Goal: Check status

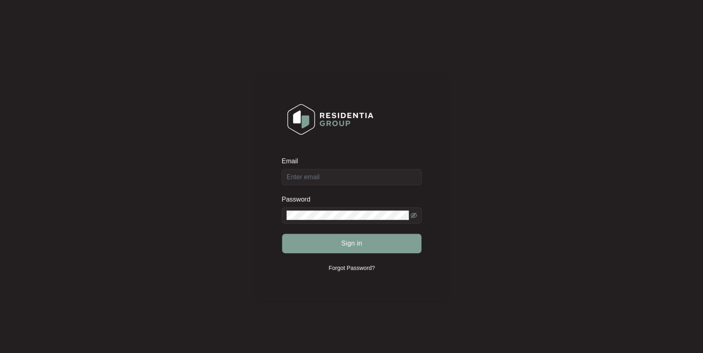
click at [362, 171] on div "Email" at bounding box center [352, 171] width 140 height 29
click at [362, 173] on input "Email" at bounding box center [352, 177] width 140 height 16
type input "[EMAIL_ADDRESS][DOMAIN_NAME]"
click at [282, 234] on button "Sign in" at bounding box center [351, 244] width 139 height 20
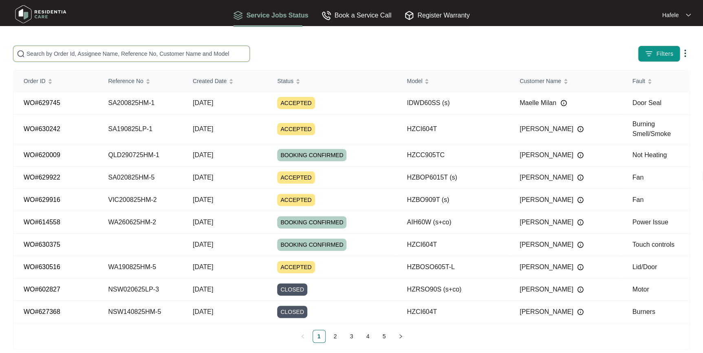
click at [201, 49] on input "text" at bounding box center [136, 53] width 220 height 9
click at [129, 49] on span at bounding box center [131, 54] width 237 height 16
click at [124, 55] on input "text" at bounding box center [136, 53] width 220 height 9
click at [163, 53] on input "text" at bounding box center [136, 53] width 220 height 9
paste input "VIC040825HM-2"
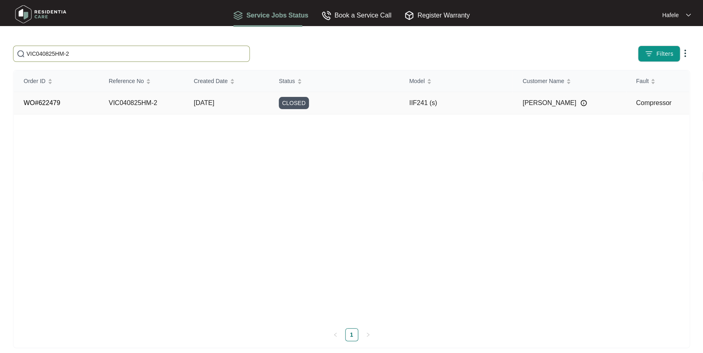
type input "VIC040825HM-2"
click at [189, 100] on td "[DATE]" at bounding box center [226, 103] width 85 height 22
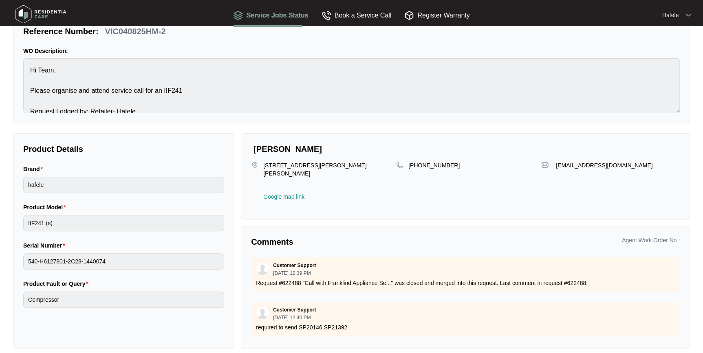
scroll to position [64, 0]
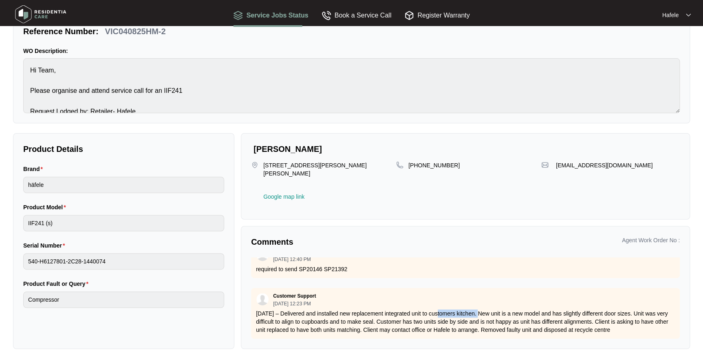
drag, startPoint x: 456, startPoint y: 296, endPoint x: 477, endPoint y: 296, distance: 20.8
click at [477, 310] on p "[DATE] – Delivered and installed new replacement integrated unit to customers k…" at bounding box center [465, 322] width 419 height 24
drag, startPoint x: 477, startPoint y: 296, endPoint x: 485, endPoint y: 294, distance: 8.3
click at [485, 294] on div "Customer Support [DATE] 12:23 PM 12/08/2025 – Delivered and installed new repla…" at bounding box center [465, 313] width 429 height 51
drag, startPoint x: 524, startPoint y: 299, endPoint x: 625, endPoint y: 315, distance: 102.4
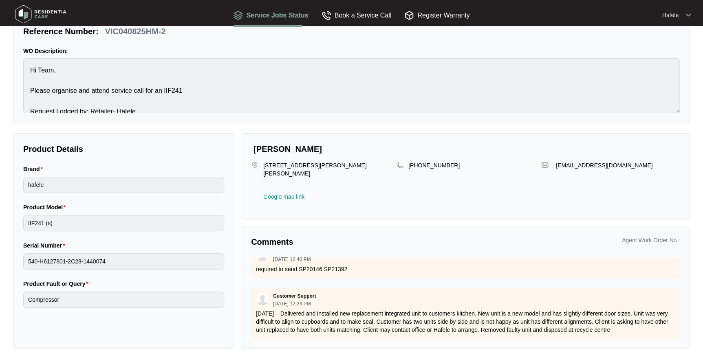
click at [625, 315] on div "Customer Support [DATE] 12:23 PM 12/08/2025 – Delivered and installed new repla…" at bounding box center [465, 313] width 429 height 51
drag, startPoint x: 625, startPoint y: 315, endPoint x: 631, endPoint y: 315, distance: 5.4
click at [625, 315] on p "[DATE] – Delivered and installed new replacement integrated unit to customers k…" at bounding box center [465, 322] width 419 height 24
drag, startPoint x: 633, startPoint y: 315, endPoint x: 357, endPoint y: 314, distance: 276.8
click at [357, 314] on p "[DATE] – Delivered and installed new replacement integrated unit to customers k…" at bounding box center [465, 322] width 419 height 24
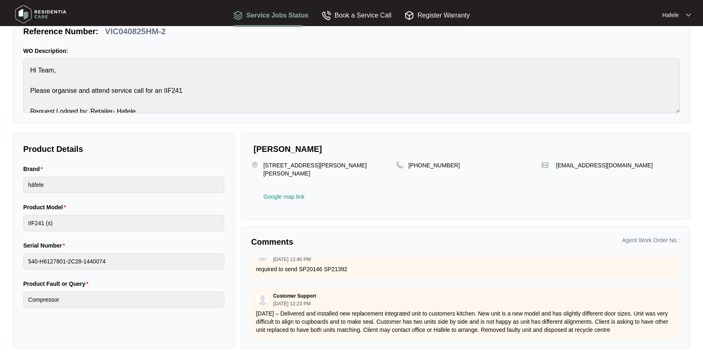
click at [357, 314] on p "[DATE] – Delivered and installed new replacement integrated unit to customers k…" at bounding box center [465, 322] width 419 height 24
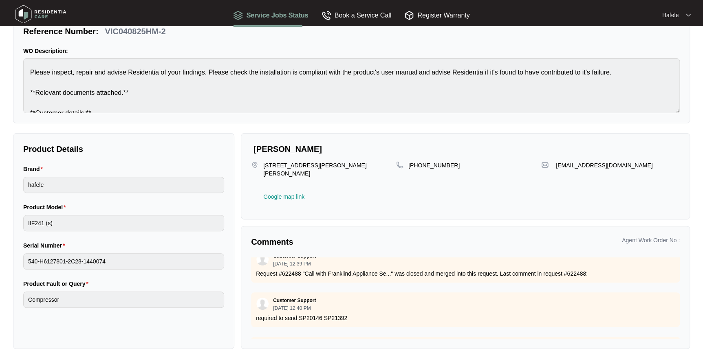
scroll to position [0, 0]
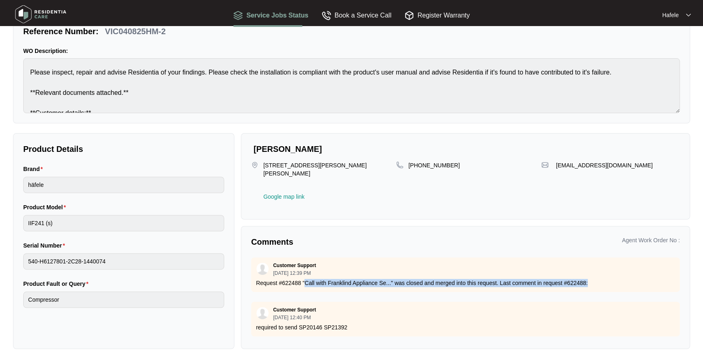
drag, startPoint x: 306, startPoint y: 274, endPoint x: 619, endPoint y: 271, distance: 313.4
click at [619, 279] on p "Request #622488 "Call with Franklind Appliance Se..." was closed and merged int…" at bounding box center [465, 283] width 419 height 8
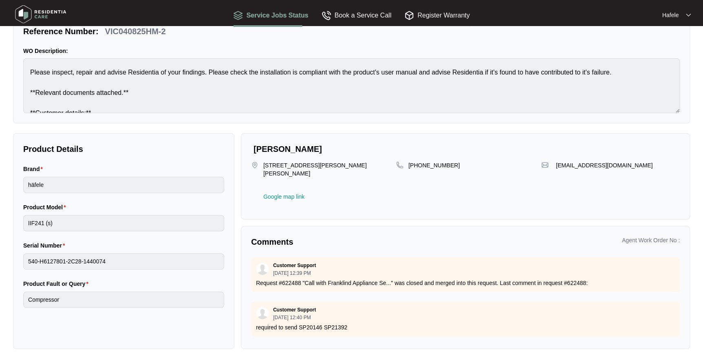
drag, startPoint x: 619, startPoint y: 271, endPoint x: 253, endPoint y: 259, distance: 366.6
click at [253, 259] on div "Customer Support [DATE] 12:39 PM Request #622488 "Call with Franklind Appliance…" at bounding box center [465, 275] width 429 height 35
drag, startPoint x: 253, startPoint y: 259, endPoint x: 437, endPoint y: 261, distance: 184.2
click at [437, 262] on div "Customer Support [DATE] 12:39 PM" at bounding box center [465, 268] width 419 height 13
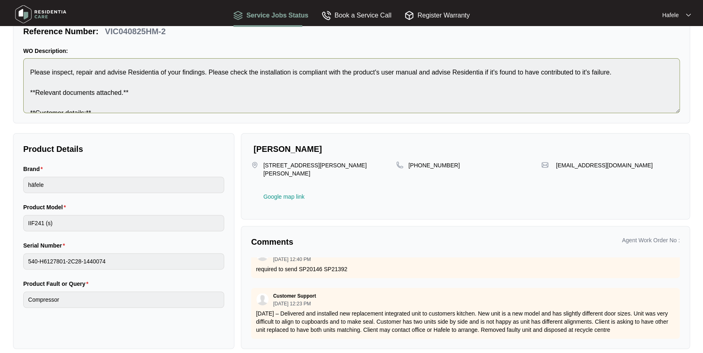
scroll to position [64, 0]
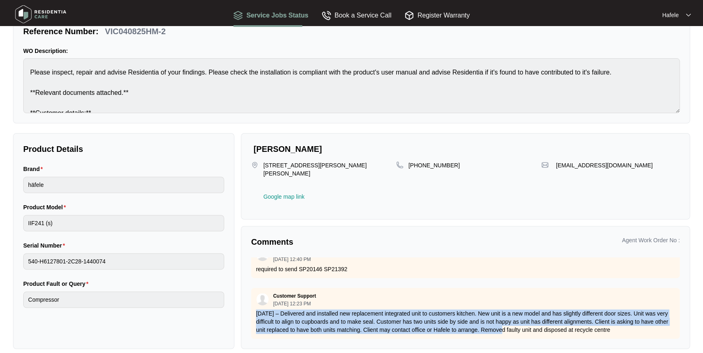
drag, startPoint x: 263, startPoint y: 299, endPoint x: 501, endPoint y: 312, distance: 238.8
click at [501, 312] on p "[DATE] – Delivered and installed new replacement integrated unit to customers k…" at bounding box center [465, 322] width 419 height 24
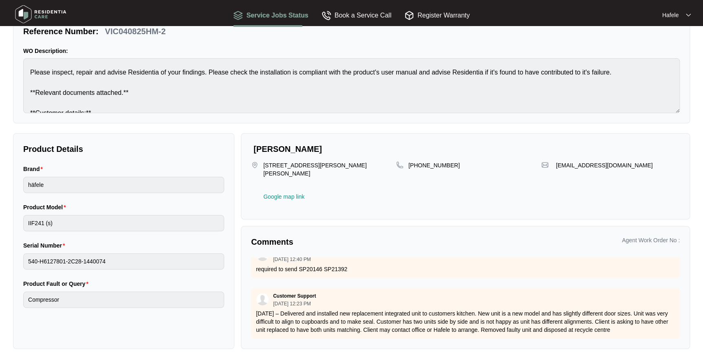
drag, startPoint x: 255, startPoint y: 298, endPoint x: 643, endPoint y: 312, distance: 387.9
click at [643, 312] on div "Customer Support [DATE] 12:23 PM 12/08/2025 – Delivered and installed new repla…" at bounding box center [465, 313] width 429 height 51
click at [643, 312] on p "[DATE] – Delivered and installed new replacement integrated unit to customers k…" at bounding box center [465, 322] width 419 height 24
drag, startPoint x: 640, startPoint y: 314, endPoint x: 257, endPoint y: 302, distance: 382.9
click at [257, 310] on p "[DATE] – Delivered and installed new replacement integrated unit to customers k…" at bounding box center [465, 322] width 419 height 24
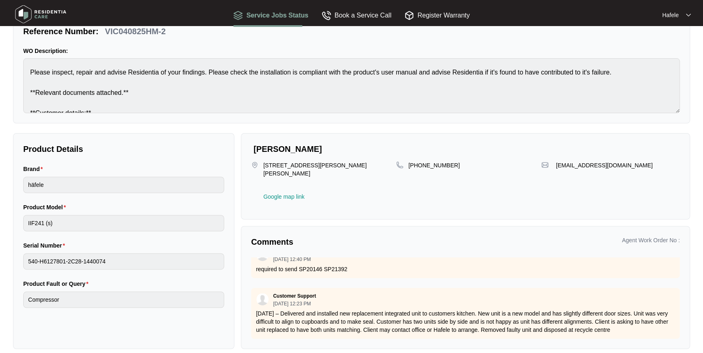
drag, startPoint x: 257, startPoint y: 302, endPoint x: 633, endPoint y: 313, distance: 376.0
click at [633, 313] on p "[DATE] – Delivered and installed new replacement integrated unit to customers k…" at bounding box center [465, 322] width 419 height 24
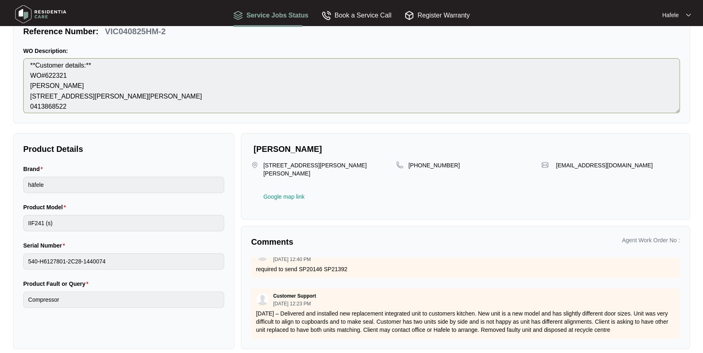
scroll to position [163, 0]
